Goal: Use online tool/utility: Utilize a website feature to perform a specific function

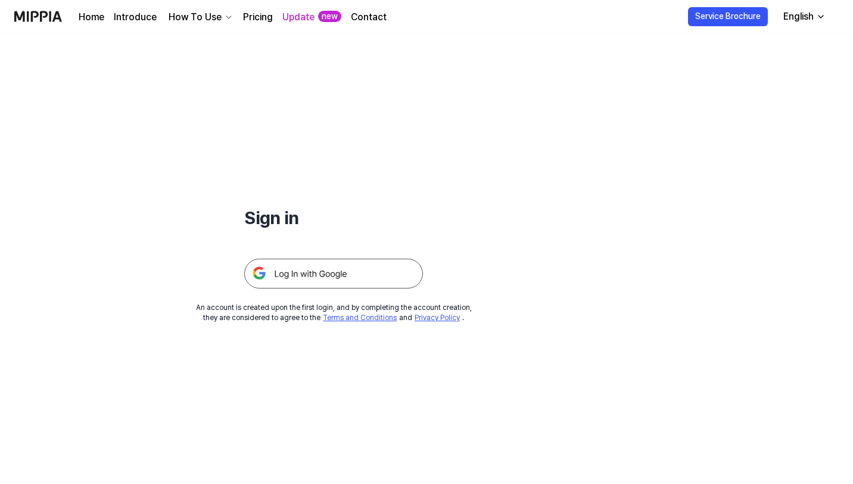
click at [311, 273] on img at bounding box center [333, 273] width 179 height 30
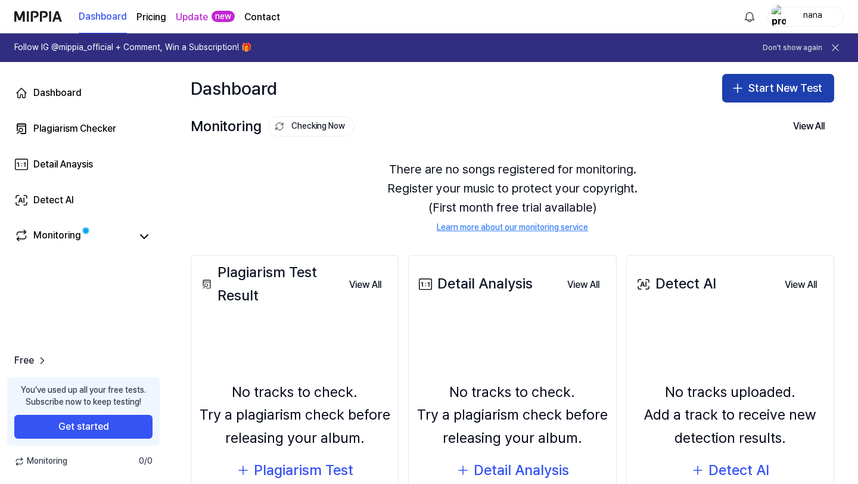
click at [742, 90] on button "Start New Test" at bounding box center [778, 88] width 112 height 29
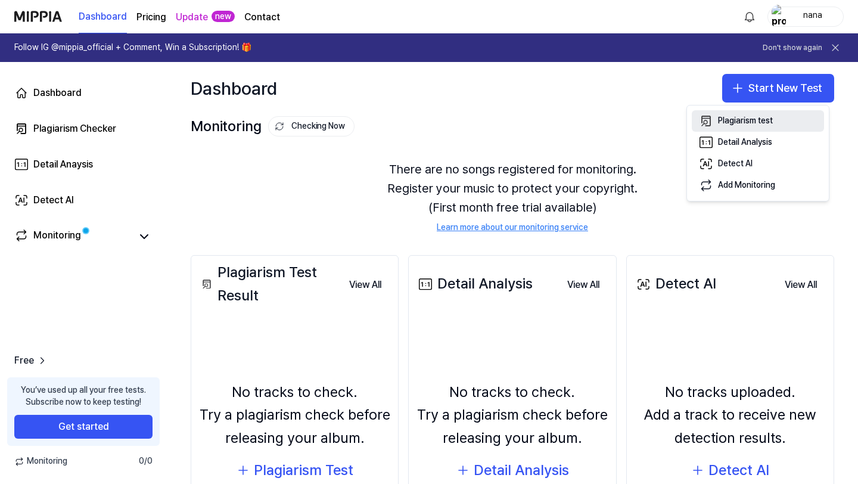
click at [756, 116] on div "Plagiarism test" at bounding box center [745, 121] width 55 height 12
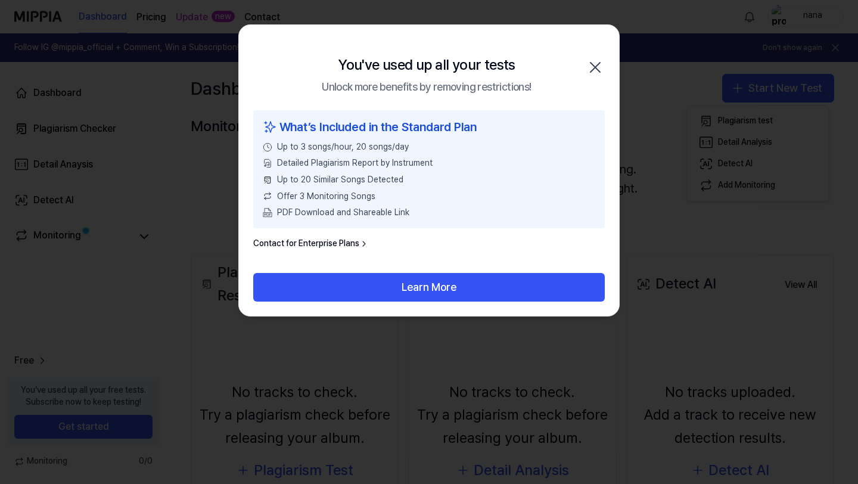
click at [596, 70] on icon "button" at bounding box center [594, 67] width 19 height 19
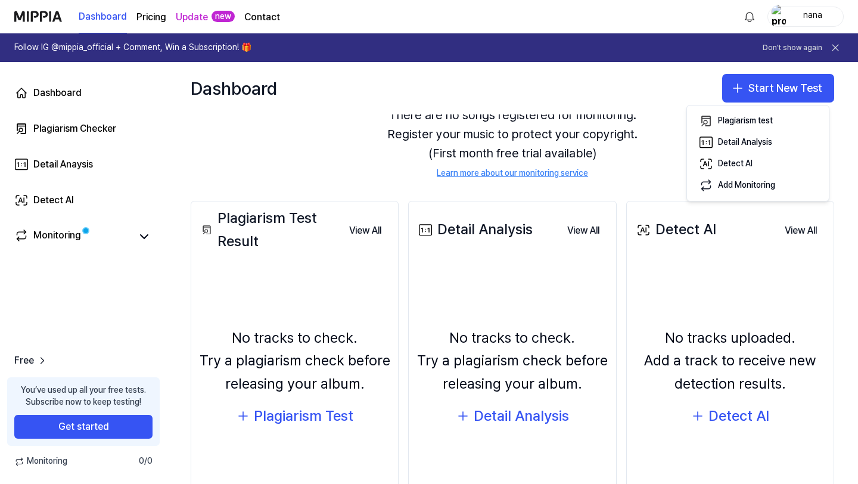
click at [286, 359] on div "No tracks to check. Try a plagiarism check before releasing your album." at bounding box center [294, 360] width 192 height 68
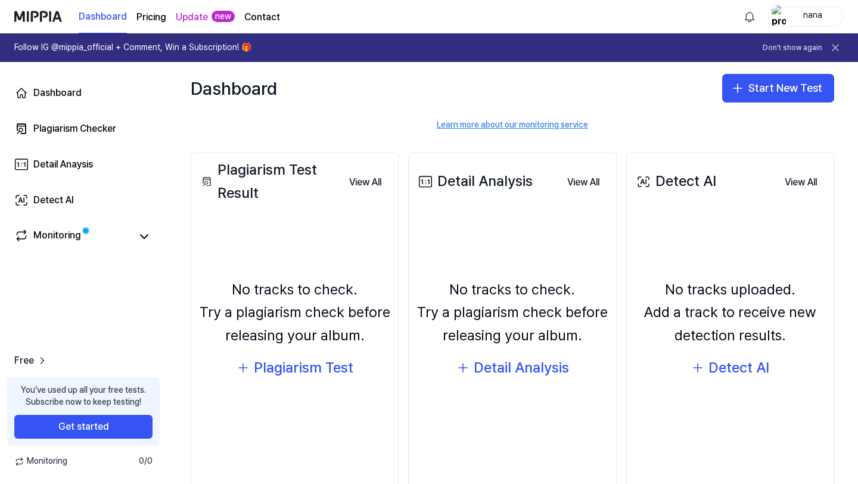
scroll to position [130, 0]
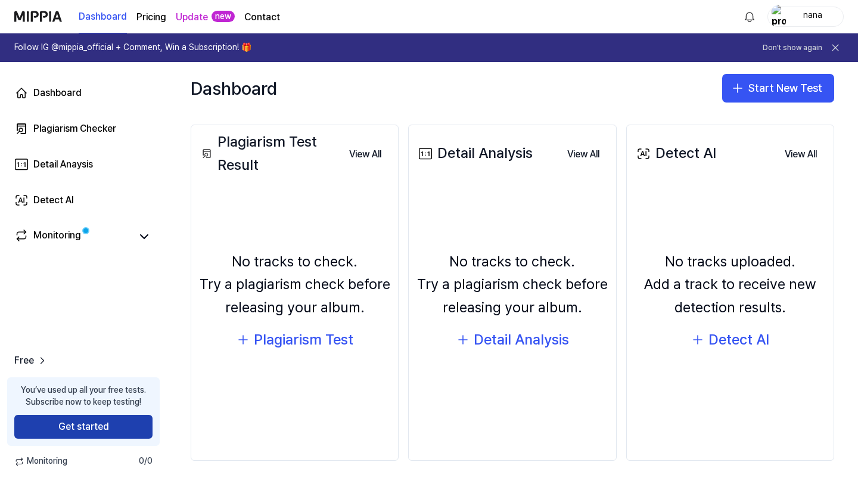
click at [110, 429] on button "Get started" at bounding box center [83, 426] width 138 height 24
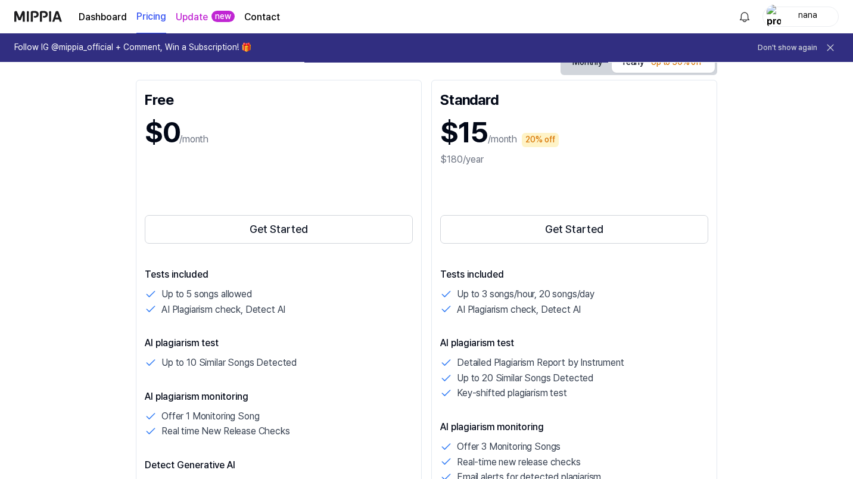
scroll to position [147, 0]
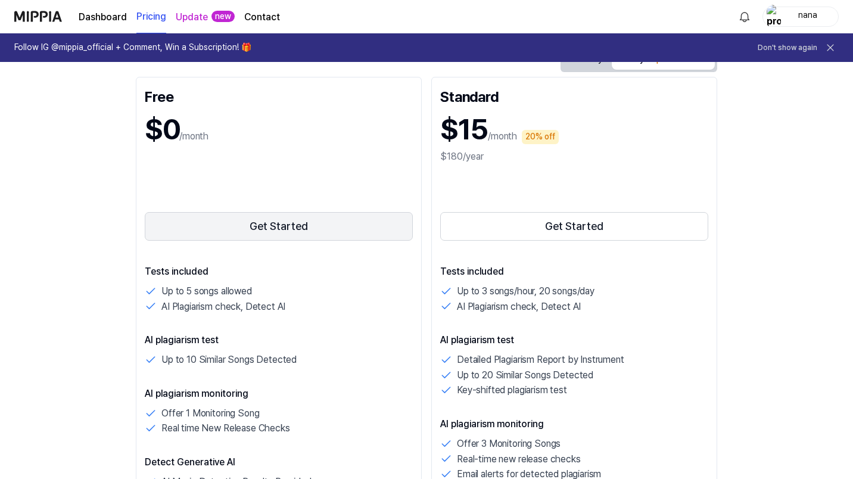
click at [146, 227] on button "Get Started" at bounding box center [279, 226] width 268 height 29
